Goal: Information Seeking & Learning: Learn about a topic

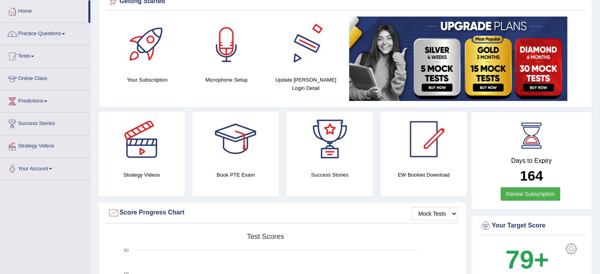
scroll to position [275, 0]
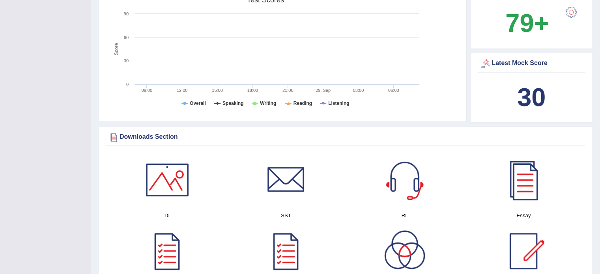
click at [180, 191] on div at bounding box center [167, 179] width 55 height 55
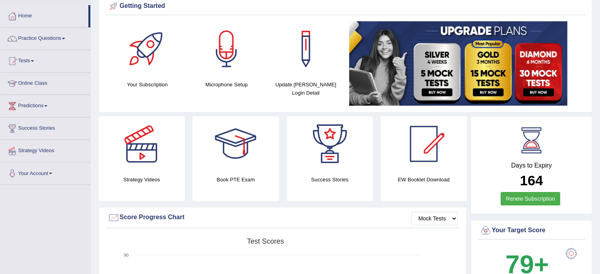
scroll to position [26, 0]
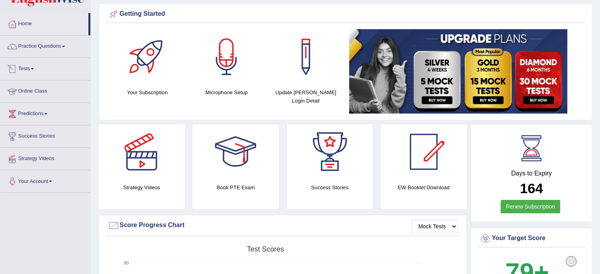
click at [34, 67] on link "Tests" at bounding box center [45, 68] width 90 height 20
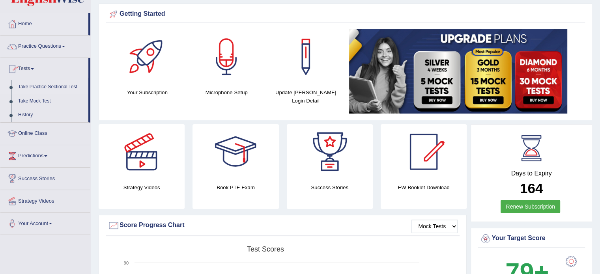
click at [39, 89] on link "Take Practice Sectional Test" at bounding box center [52, 87] width 74 height 14
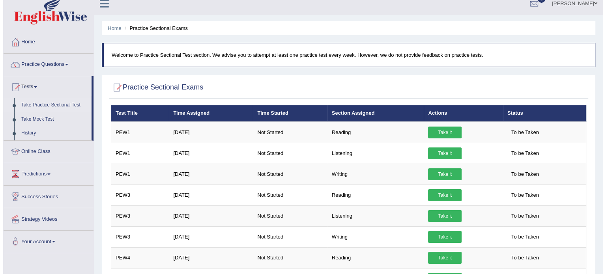
scroll to position [13, 0]
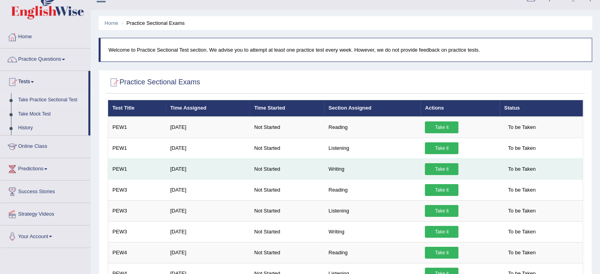
click at [442, 169] on link "Take it" at bounding box center [442, 169] width 34 height 12
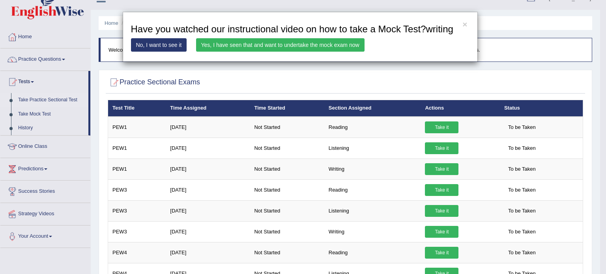
click at [260, 44] on link "Yes, I have seen that and want to undertake the mock exam now" at bounding box center [280, 44] width 168 height 13
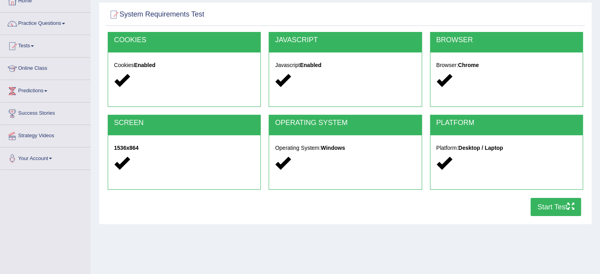
scroll to position [52, 0]
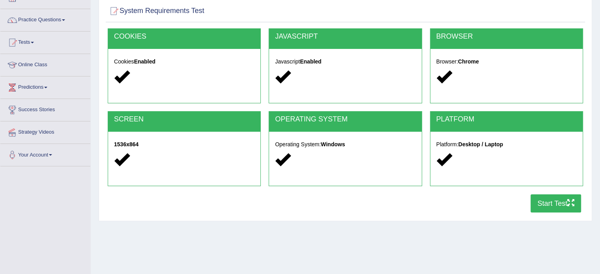
click at [538, 198] on button "Start Test" at bounding box center [555, 203] width 50 height 18
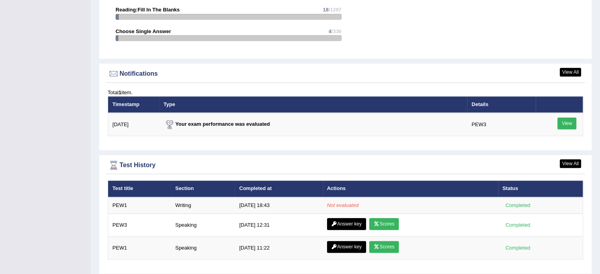
scroll to position [907, 0]
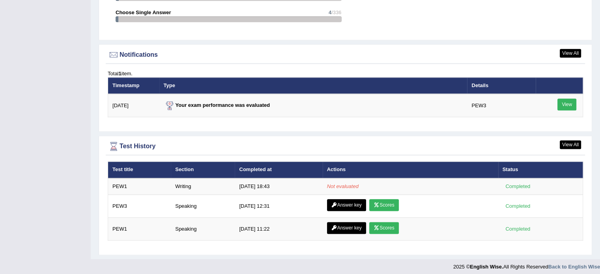
scroll to position [922, 0]
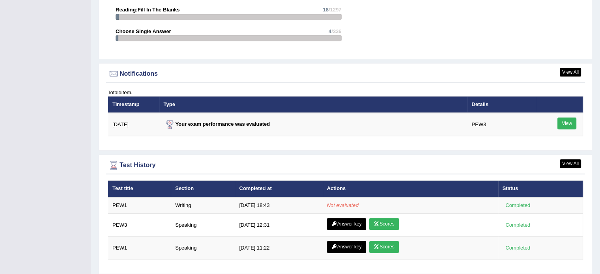
scroll to position [907, 0]
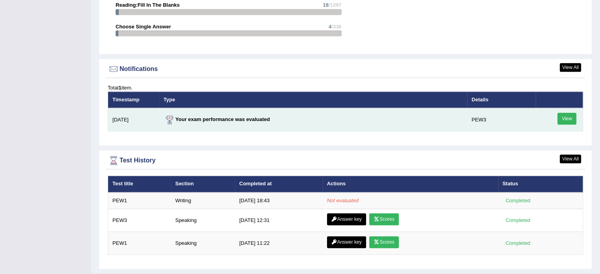
click at [563, 118] on link "View" at bounding box center [566, 119] width 19 height 12
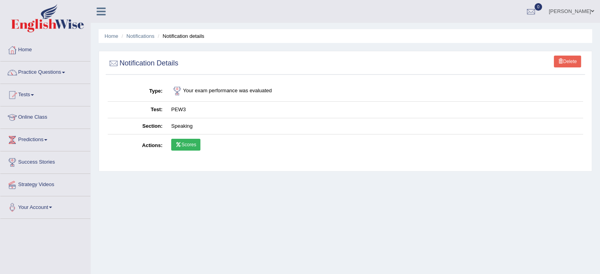
click at [186, 144] on link "Scores" at bounding box center [185, 145] width 29 height 12
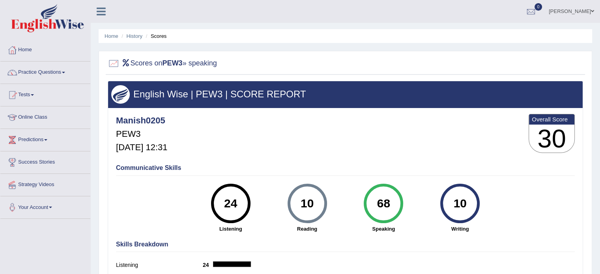
click at [164, 170] on h4 "Communicative Skills" at bounding box center [345, 167] width 459 height 7
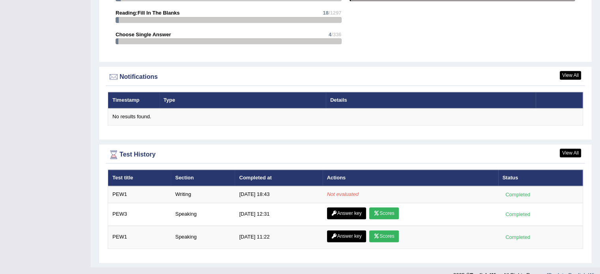
scroll to position [908, 0]
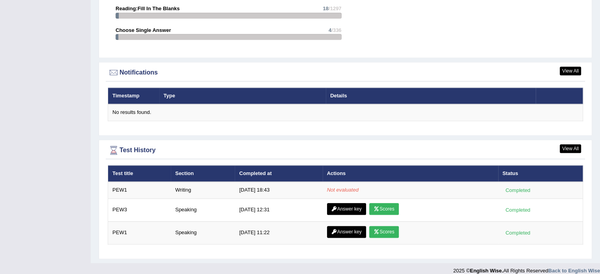
scroll to position [904, 0]
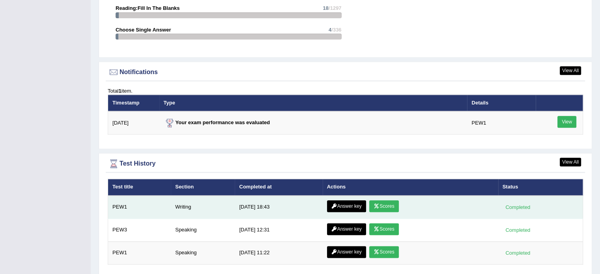
click at [382, 203] on link "Scores" at bounding box center [383, 206] width 29 height 12
click at [343, 201] on link "Answer key" at bounding box center [346, 206] width 39 height 12
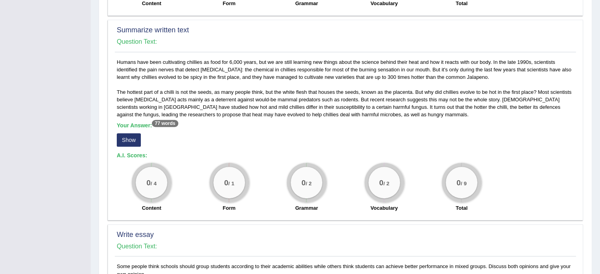
scroll to position [302, 0]
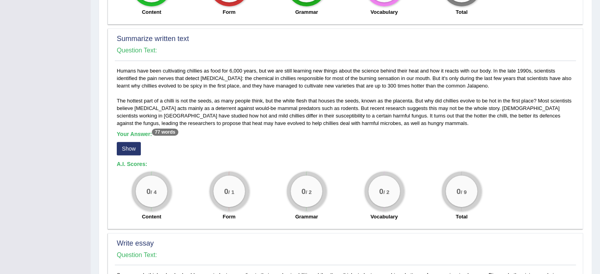
click at [130, 147] on button "Show" at bounding box center [129, 148] width 24 height 13
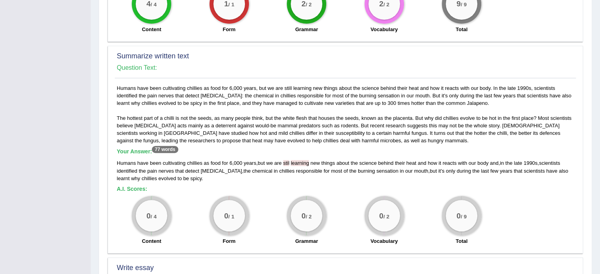
scroll to position [286, 0]
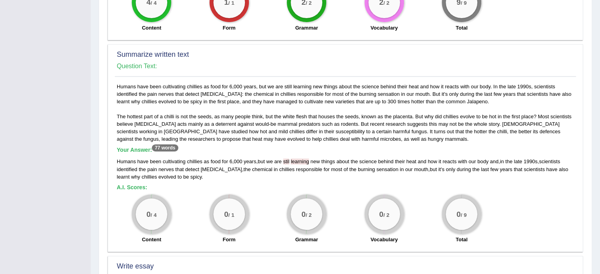
drag, startPoint x: 224, startPoint y: 168, endPoint x: 218, endPoint y: 168, distance: 6.3
click at [218, 168] on div "Humans have been cultivating chillies as food for 6 , 000 years , but we are st…" at bounding box center [345, 169] width 457 height 22
click at [222, 166] on div "Humans have been cultivating chillies as food for 6 , 000 years , but we are st…" at bounding box center [345, 169] width 457 height 22
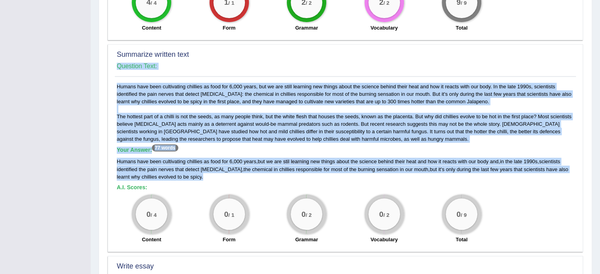
drag, startPoint x: 185, startPoint y: 174, endPoint x: 110, endPoint y: 159, distance: 76.5
click at [110, 159] on div "Summarize written text Question Text: Humans have been cultivating chillies as …" at bounding box center [345, 148] width 475 height 208
click at [110, 157] on div "Summarize written text Question Text: Humans have been cultivating chillies as …" at bounding box center [345, 148] width 475 height 208
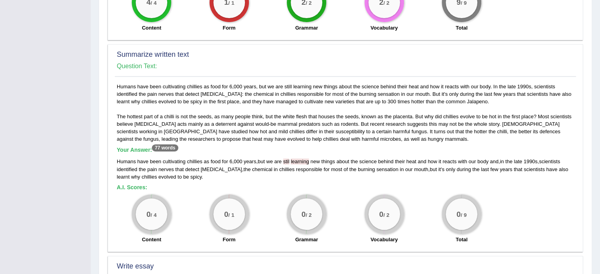
click at [225, 186] on h5 "A.I. Scores:" at bounding box center [345, 188] width 457 height 6
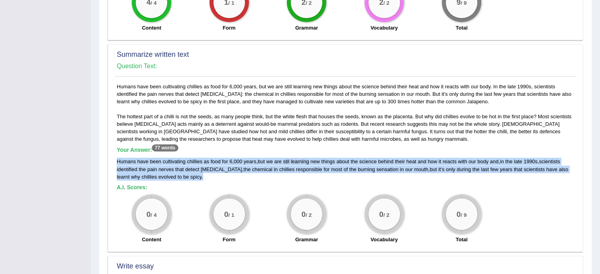
drag, startPoint x: 117, startPoint y: 160, endPoint x: 193, endPoint y: 173, distance: 77.3
click at [193, 173] on div "Humans have been cultivating chillies as food for 6,000 years, but we are still…" at bounding box center [345, 165] width 461 height 165
copy div "Humans have been cultivating chillies as food for 6 , 000 years , but we are st…"
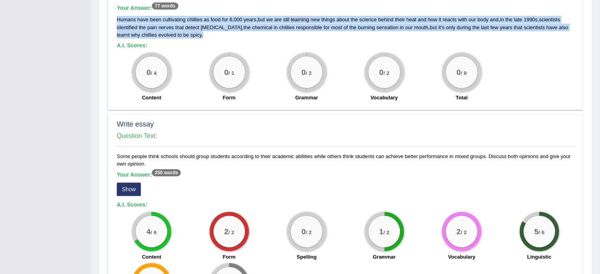
scroll to position [431, 0]
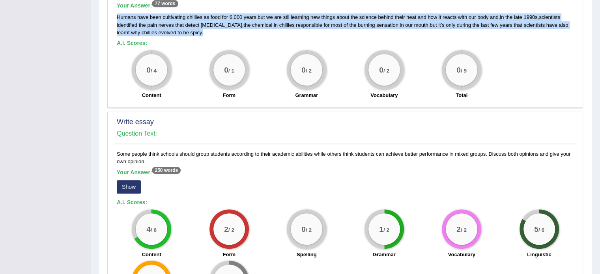
click at [134, 185] on button "Show" at bounding box center [129, 186] width 24 height 13
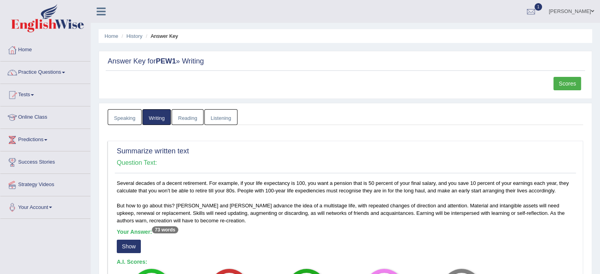
scroll to position [0, 0]
click at [41, 71] on link "Practice Questions" at bounding box center [45, 72] width 90 height 20
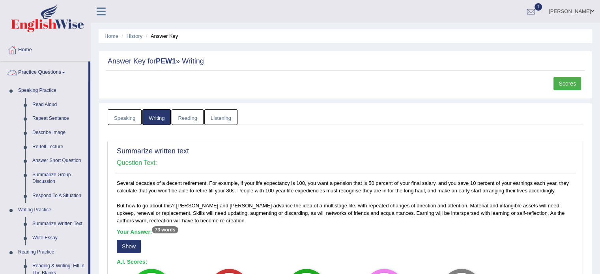
click at [41, 71] on link "Practice Questions" at bounding box center [44, 72] width 88 height 20
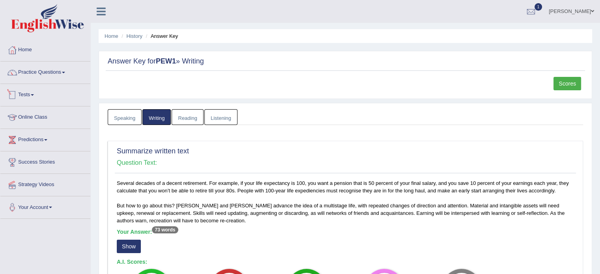
click at [34, 94] on span at bounding box center [32, 95] width 3 height 2
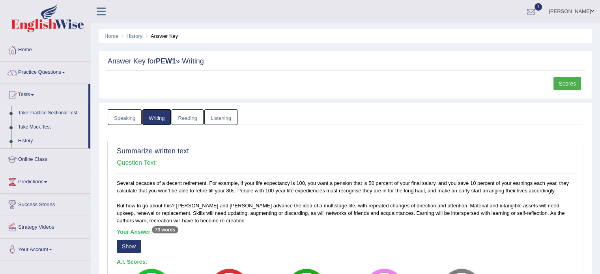
click at [53, 113] on link "Take Practice Sectional Test" at bounding box center [52, 113] width 74 height 14
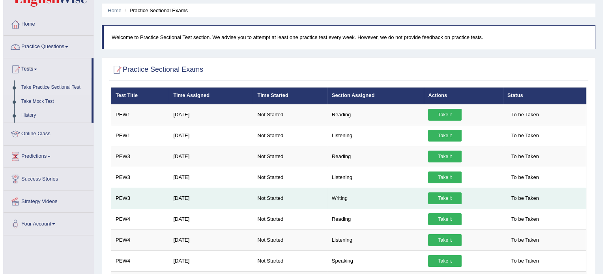
scroll to position [26, 0]
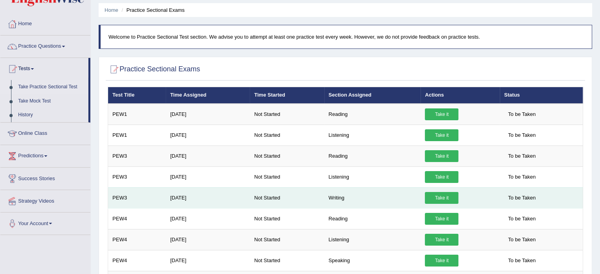
click at [447, 199] on link "Take it" at bounding box center [442, 198] width 34 height 12
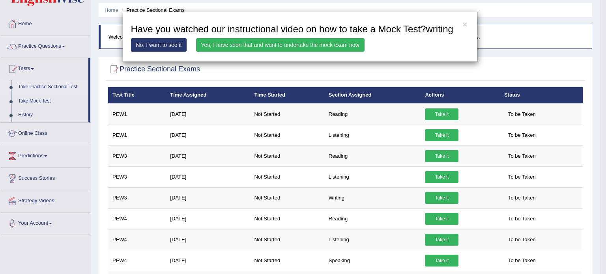
click at [281, 47] on link "Yes, I have seen that and want to undertake the mock exam now" at bounding box center [280, 44] width 168 height 13
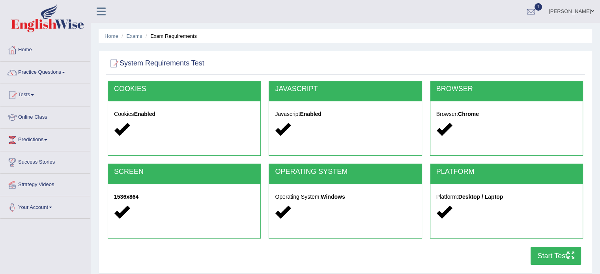
click at [552, 261] on button "Start Test" at bounding box center [555, 256] width 50 height 18
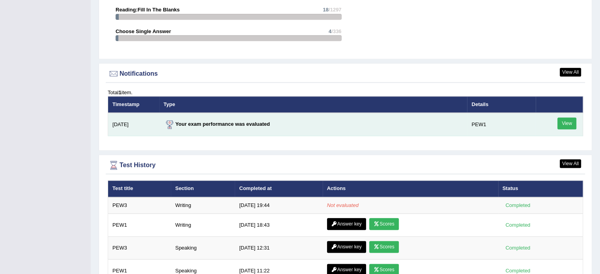
scroll to position [907, 0]
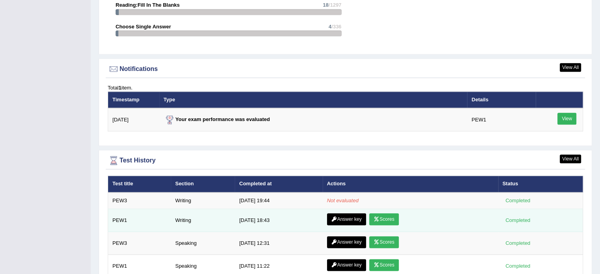
click at [384, 217] on link "Scores" at bounding box center [383, 219] width 29 height 12
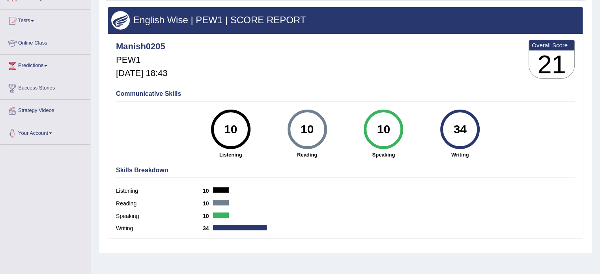
scroll to position [79, 0]
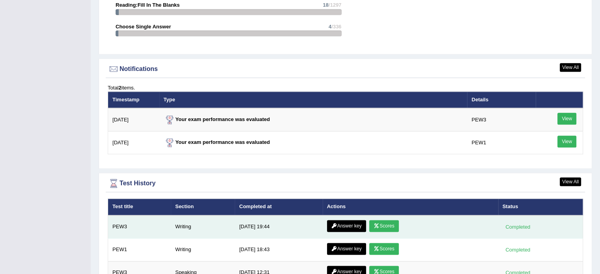
click at [384, 227] on link "Scores" at bounding box center [383, 226] width 29 height 12
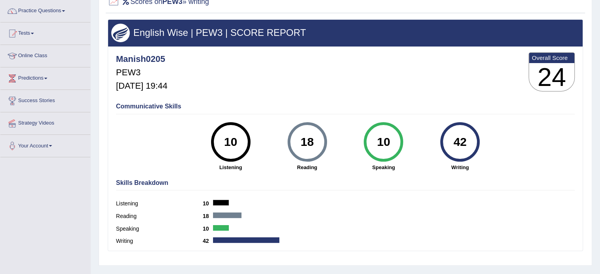
scroll to position [52, 0]
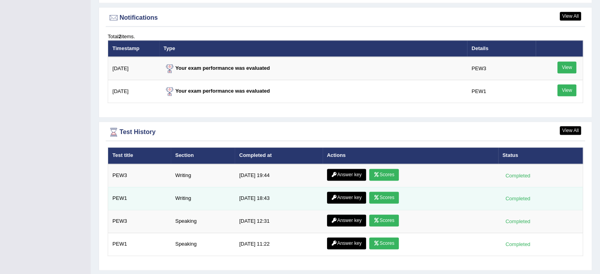
scroll to position [974, 0]
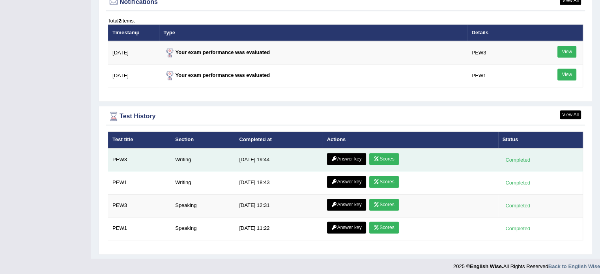
click at [352, 157] on link "Answer key" at bounding box center [346, 159] width 39 height 12
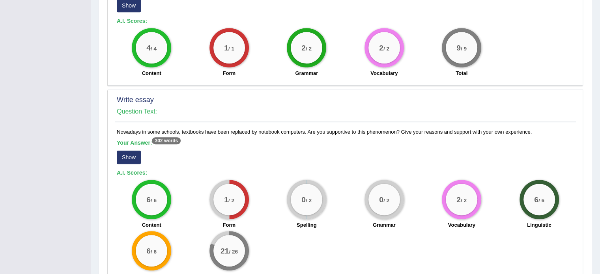
scroll to position [459, 0]
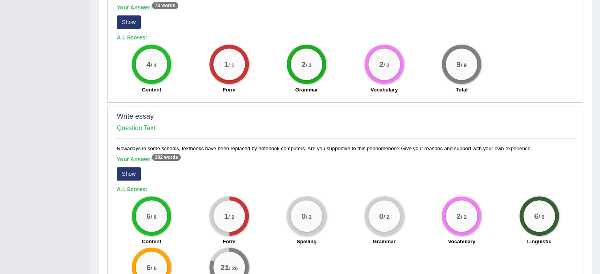
click at [123, 173] on button "Show" at bounding box center [129, 173] width 24 height 13
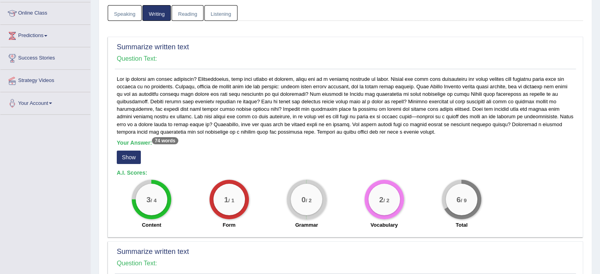
scroll to position [130, 0]
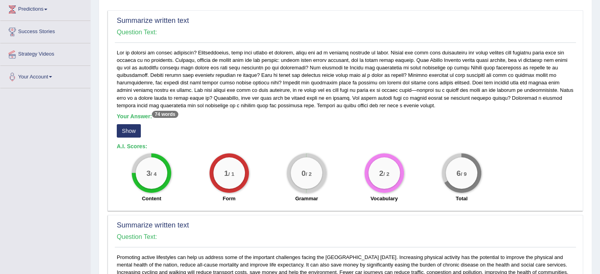
click at [137, 131] on button "Show" at bounding box center [129, 130] width 24 height 13
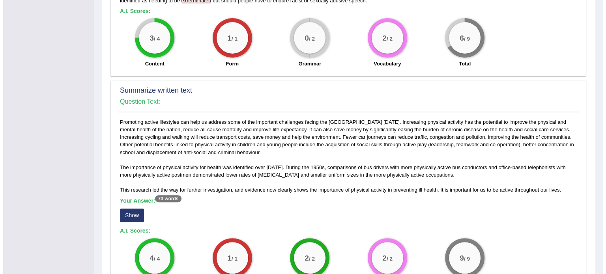
scroll to position [275, 0]
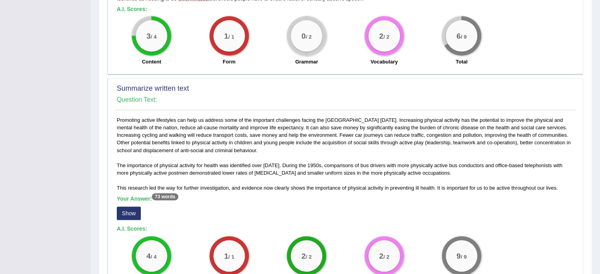
click at [130, 213] on button "Show" at bounding box center [129, 213] width 24 height 13
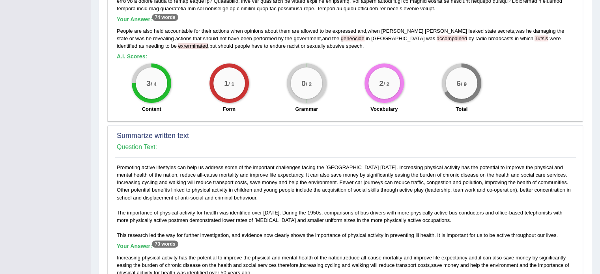
scroll to position [222, 0]
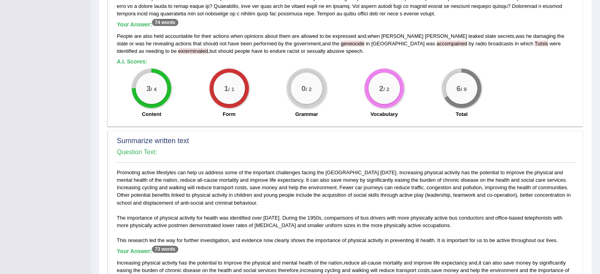
drag, startPoint x: 476, startPoint y: 67, endPoint x: 466, endPoint y: 95, distance: 29.4
click at [460, 97] on div "6 / 9 Total" at bounding box center [462, 94] width 78 height 51
click at [483, 89] on div "6 / 9 Total" at bounding box center [462, 94] width 78 height 51
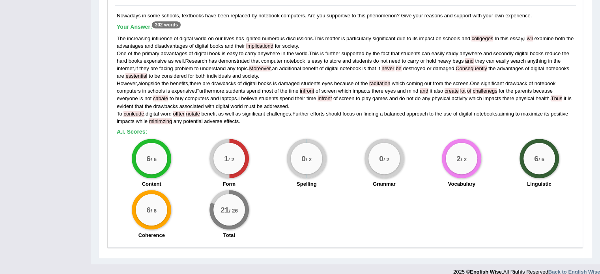
scroll to position [601, 0]
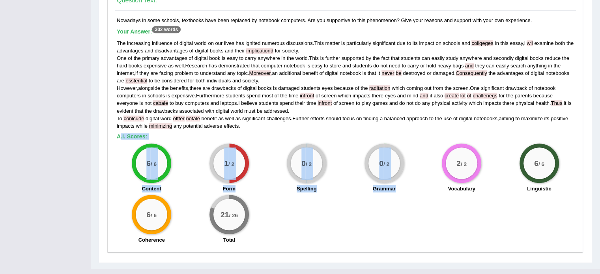
drag, startPoint x: 121, startPoint y: 135, endPoint x: 418, endPoint y: 205, distance: 305.6
click at [418, 205] on div "Nowadays in some schools, textbooks have been replaced by notebook computers. A…" at bounding box center [345, 132] width 461 height 231
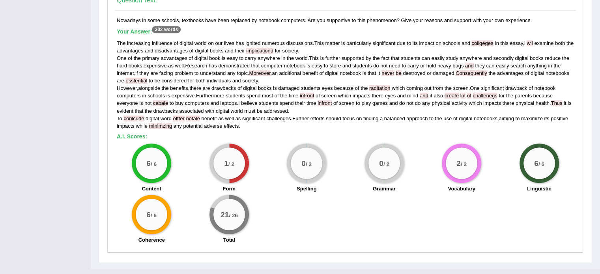
click at [412, 205] on div "6 / 6 Content 1 / 2 Form 0 / 2 Spelling 0 / 2 Grammar 2 / 2 Vocabulary 6 / 6 Li…" at bounding box center [345, 195] width 465 height 102
